Goal: Task Accomplishment & Management: Manage account settings

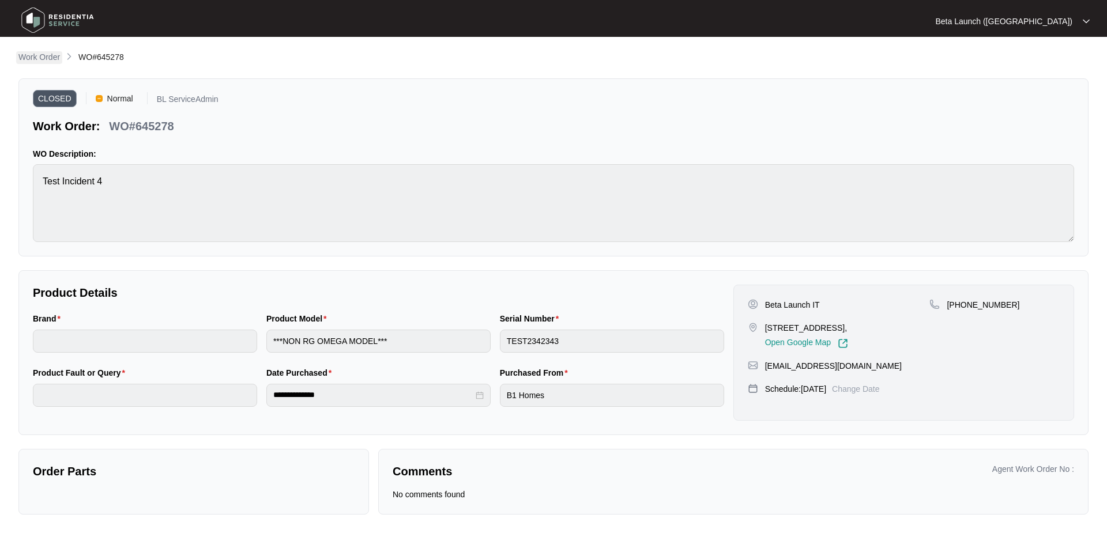
click at [46, 62] on p "Work Order" at bounding box center [39, 57] width 42 height 12
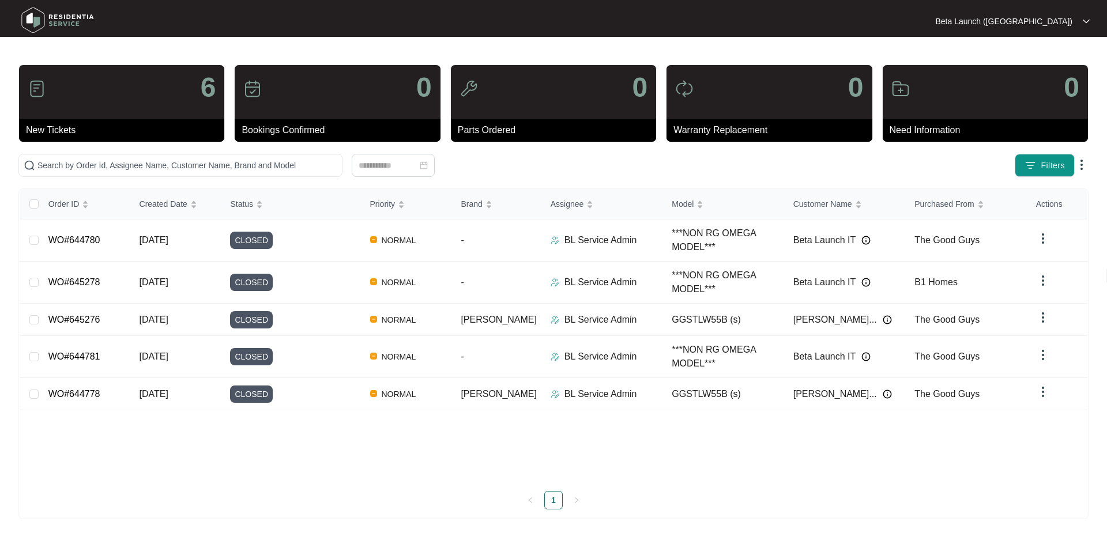
click at [1078, 22] on div "Beta Launch ([GEOGRAPHIC_DATA])" at bounding box center [1012, 22] width 155 height 12
click at [1022, 59] on p "Log Out" at bounding box center [1045, 61] width 71 height 12
